Goal: Task Accomplishment & Management: Use online tool/utility

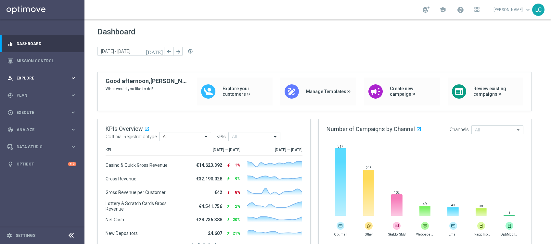
click at [34, 74] on div "person_search Explore keyboard_arrow_right" at bounding box center [42, 78] width 84 height 17
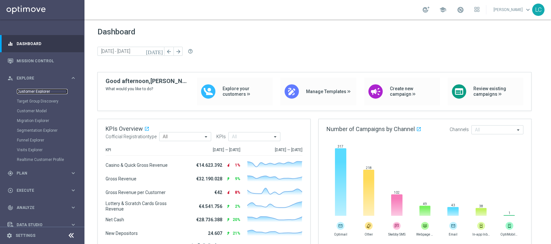
click at [33, 91] on link "Customer Explorer" at bounding box center [42, 91] width 51 height 5
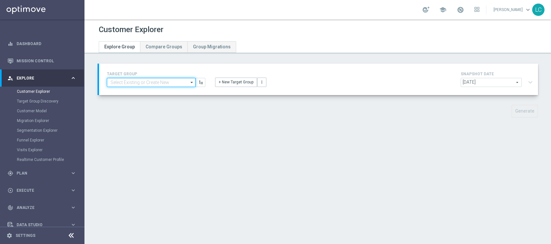
click at [154, 82] on input at bounding box center [151, 82] width 89 height 9
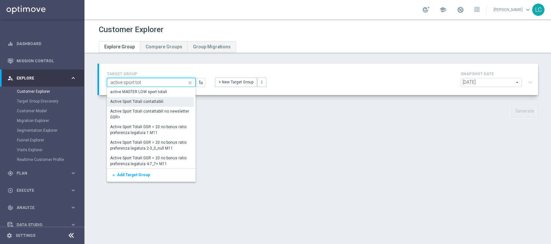
type input "active sport tot"
click at [153, 102] on div "Active Sport Totali contattabili" at bounding box center [136, 102] width 53 height 6
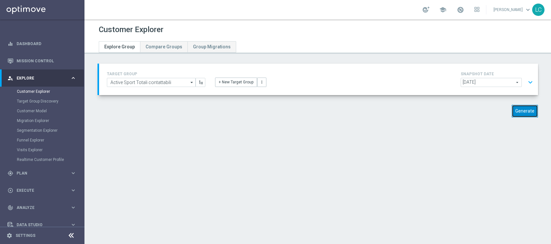
click at [519, 115] on button "Generate" at bounding box center [525, 111] width 26 height 13
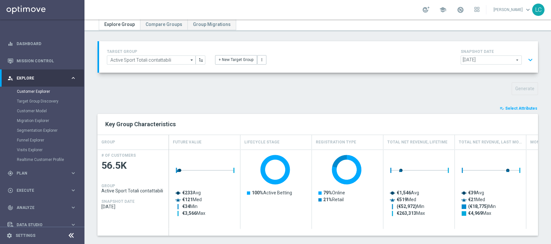
scroll to position [22, 0]
click at [508, 105] on button "playlist_add_check Select Attributes" at bounding box center [518, 108] width 39 height 7
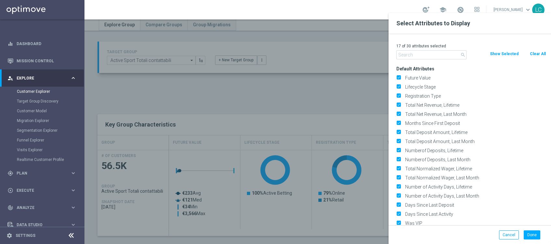
click at [535, 52] on button "Clear All" at bounding box center [537, 53] width 17 height 7
checkbox input "false"
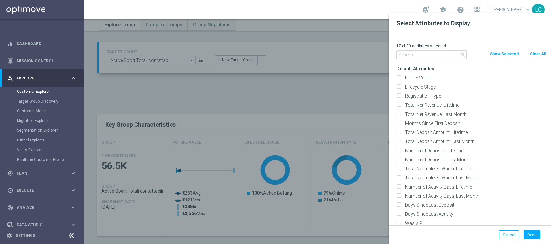
checkbox input "false"
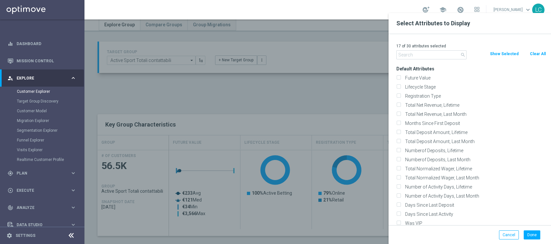
checkbox input "false"
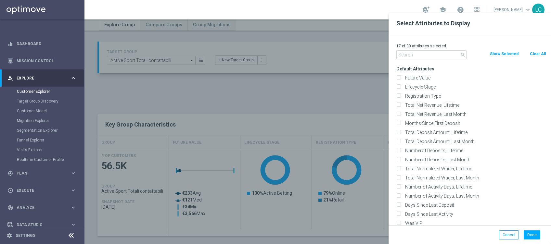
checkbox input "false"
click at [409, 56] on input "text" at bounding box center [431, 54] width 70 height 9
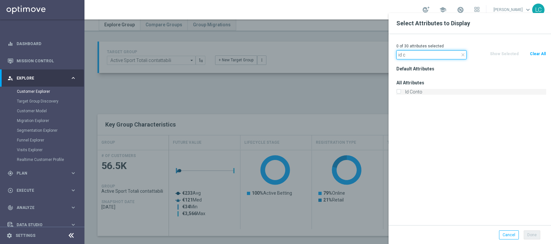
type input "id c"
click at [399, 93] on input "Id Conto" at bounding box center [398, 93] width 4 height 4
checkbox input "true"
click at [533, 235] on button "Done" at bounding box center [532, 235] width 17 height 9
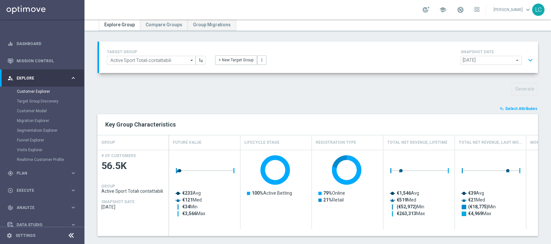
type input "Search"
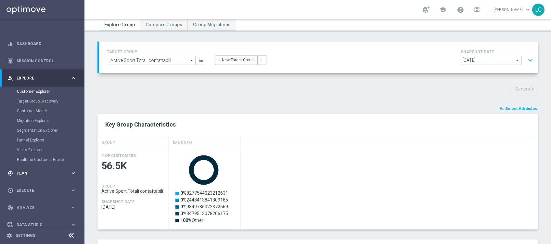
scroll to position [25, 0]
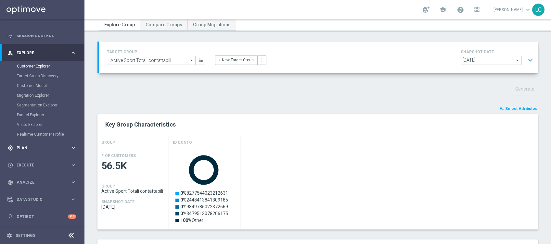
click at [32, 148] on span "Plan" at bounding box center [44, 148] width 54 height 4
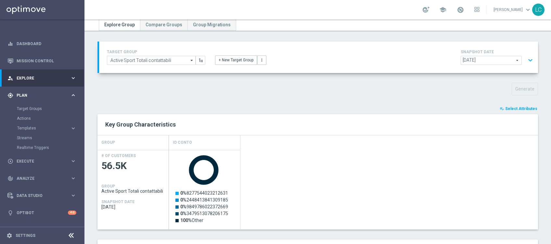
scroll to position [0, 0]
click at [37, 108] on link "Target Groups" at bounding box center [42, 108] width 51 height 5
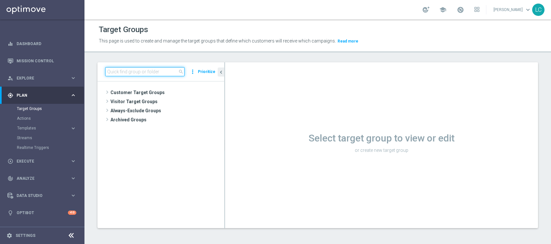
click at [153, 70] on input at bounding box center [144, 71] width 79 height 9
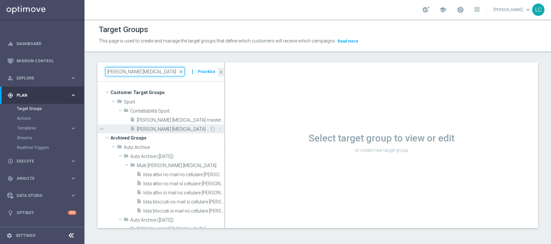
type input "[PERSON_NAME] [MEDICAL_DATA]"
click at [171, 130] on span "[PERSON_NAME] [MEDICAL_DATA] talent app betting 18.08" at bounding box center [173, 130] width 73 height 6
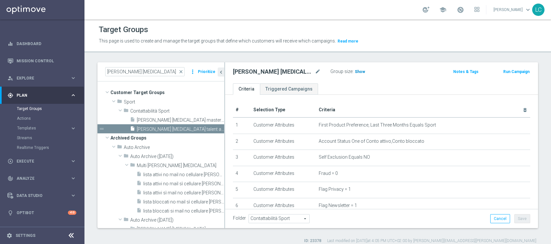
click at [362, 73] on span "Show" at bounding box center [360, 72] width 10 height 5
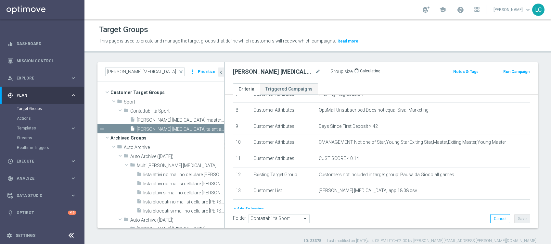
scroll to position [130, 0]
